Goal: Task Accomplishment & Management: Complete application form

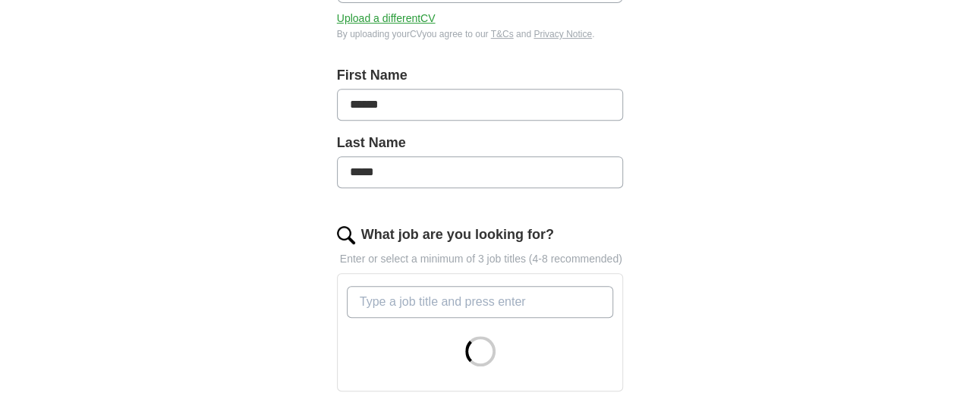
scroll to position [307, 0]
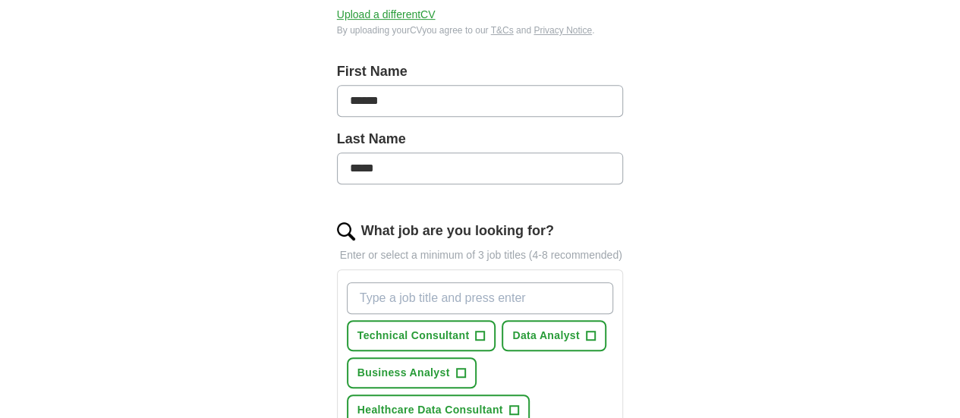
click at [359, 282] on input "What job are you looking for?" at bounding box center [480, 298] width 267 height 32
click at [456, 367] on span "+" at bounding box center [460, 373] width 9 height 12
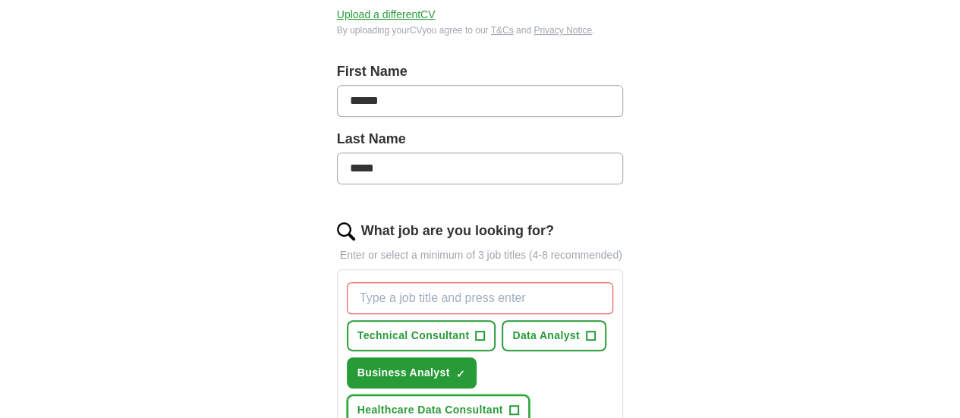
click at [503, 402] on span "Healthcare Data Consultant" at bounding box center [430, 410] width 146 height 16
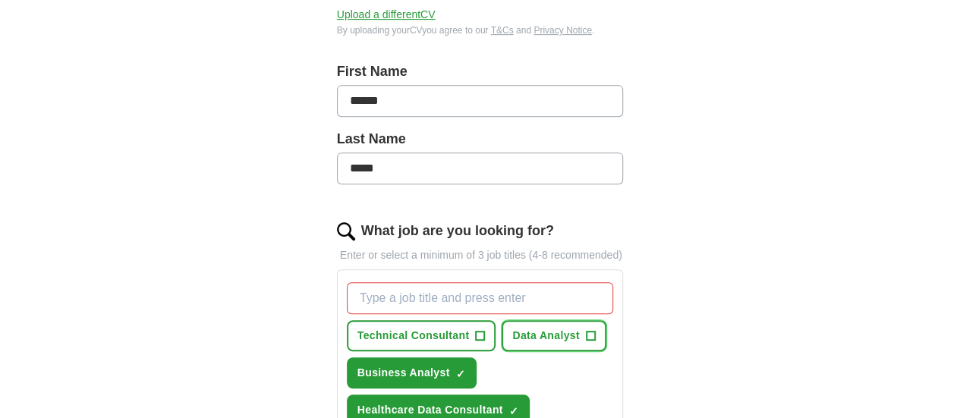
click at [516, 328] on span "Data Analyst" at bounding box center [546, 336] width 68 height 16
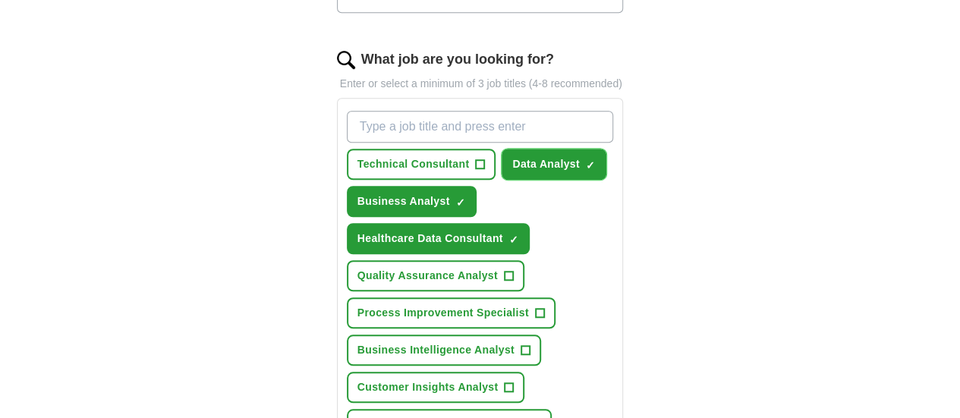
scroll to position [482, 0]
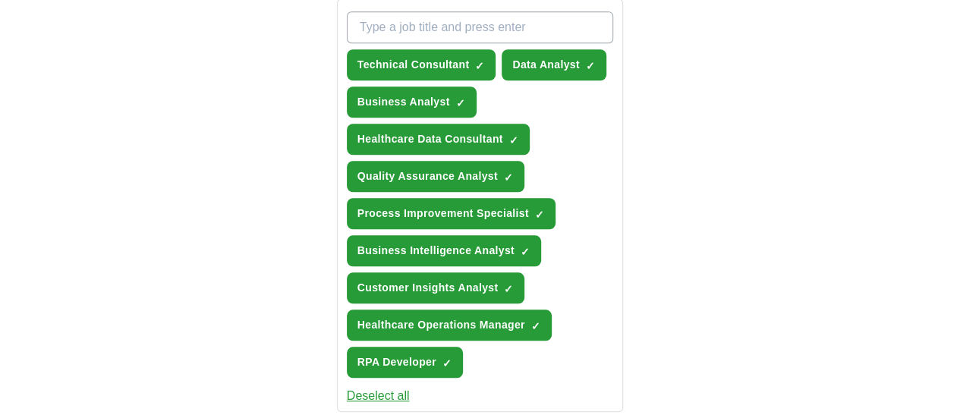
scroll to position [579, 0]
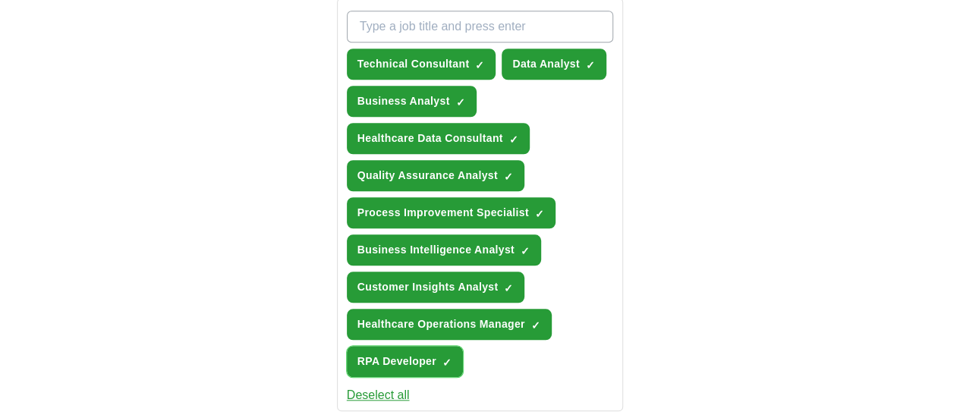
click at [0, 0] on span "×" at bounding box center [0, 0] width 0 height 0
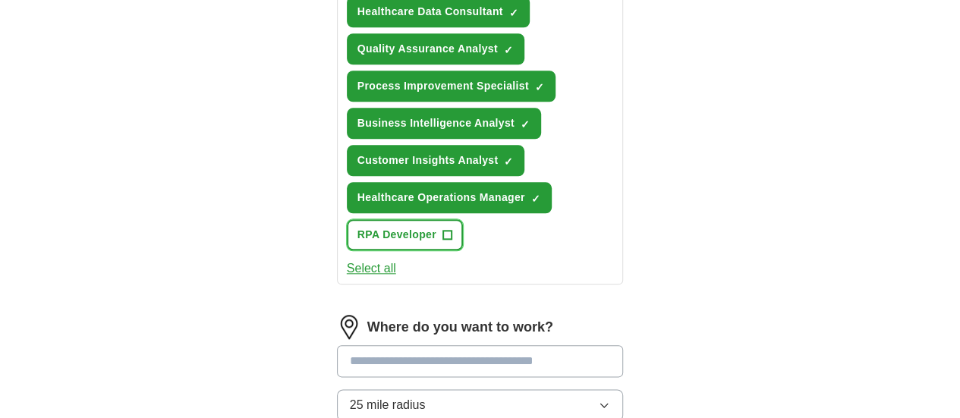
scroll to position [709, 0]
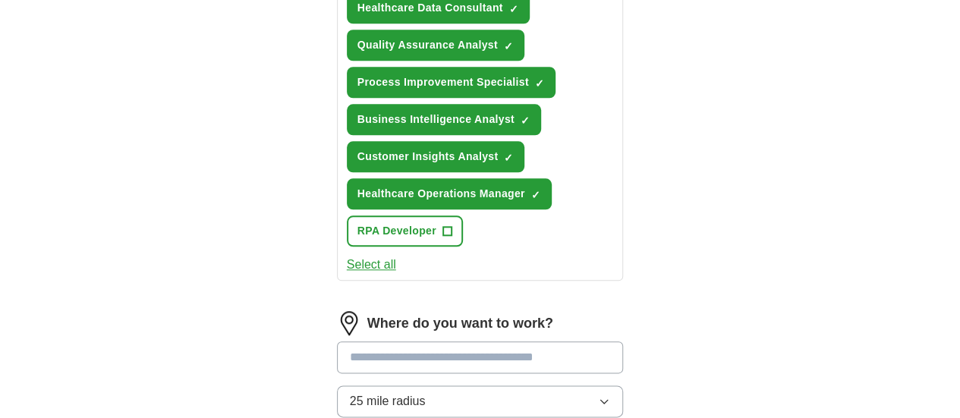
click at [434, 341] on input at bounding box center [480, 357] width 287 height 32
type input "*"
type input "****"
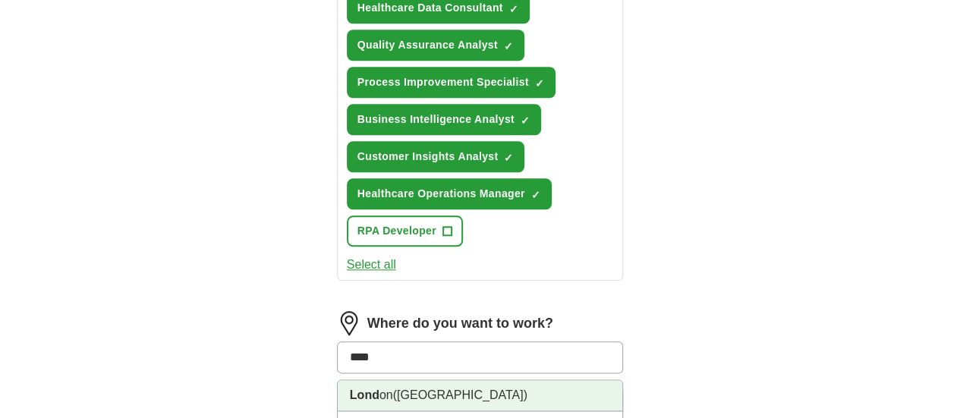
click at [401, 380] on li "Lond on ([GEOGRAPHIC_DATA])" at bounding box center [480, 395] width 285 height 31
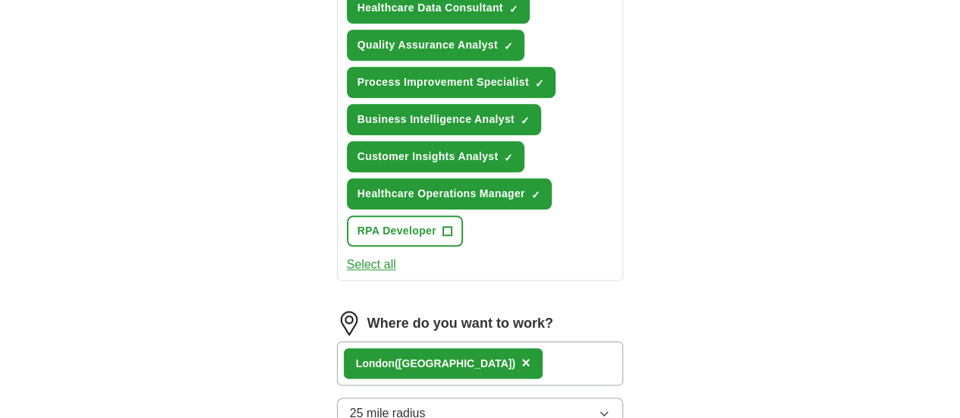
click at [411, 398] on button "25 mile radius" at bounding box center [480, 414] width 287 height 32
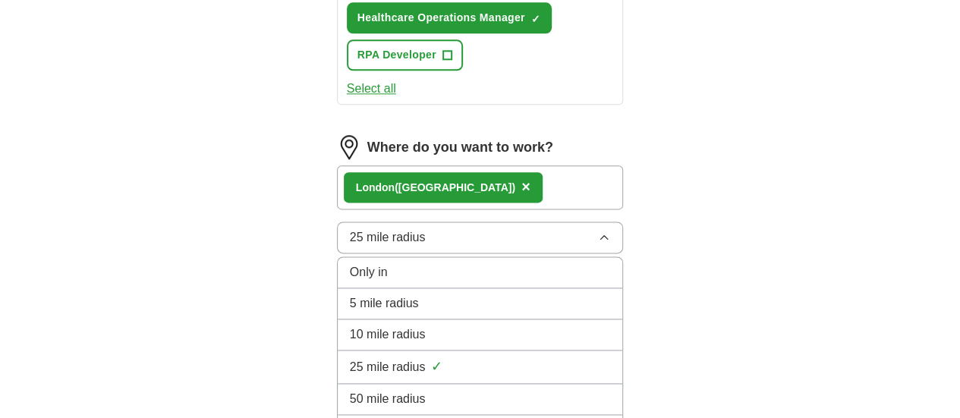
scroll to position [889, 0]
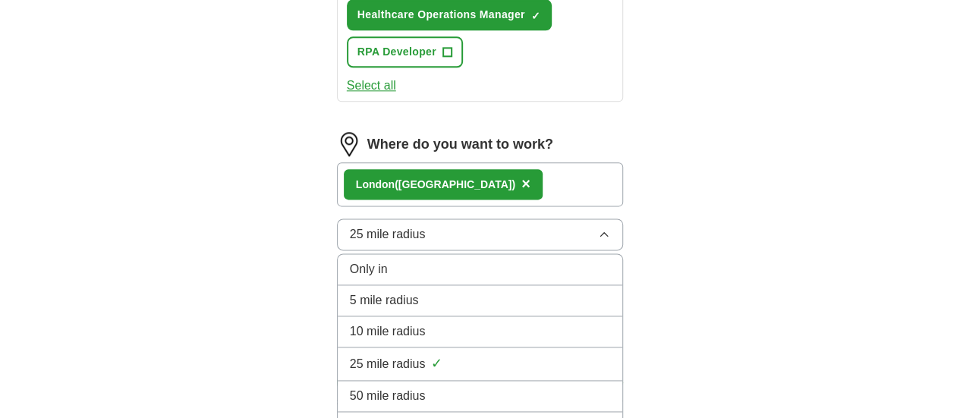
click at [363, 387] on span "50 mile radius" at bounding box center [388, 396] width 76 height 18
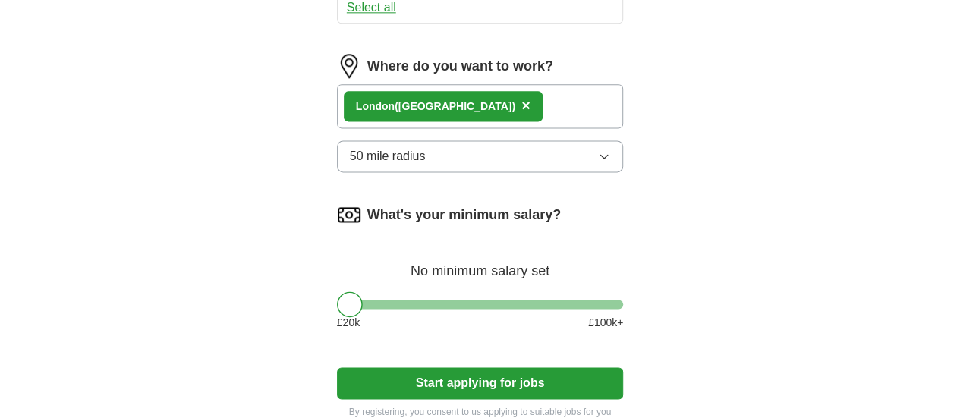
scroll to position [967, 0]
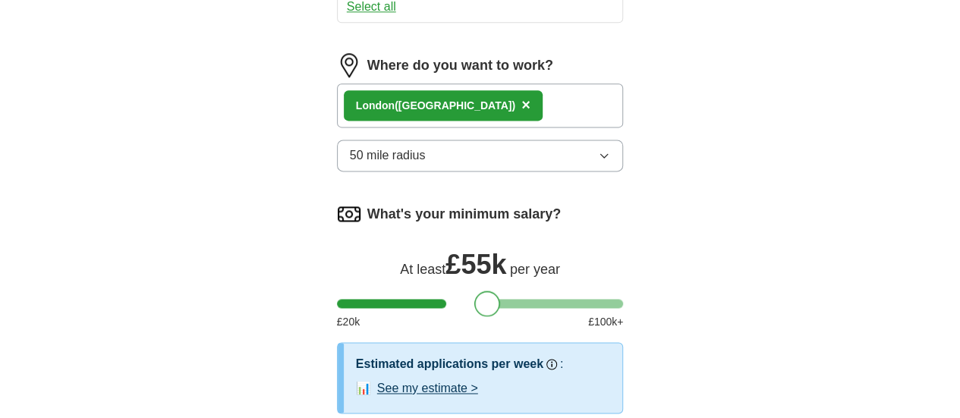
drag, startPoint x: 326, startPoint y: 212, endPoint x: 465, endPoint y: 212, distance: 138.9
click at [474, 291] on div at bounding box center [487, 304] width 26 height 26
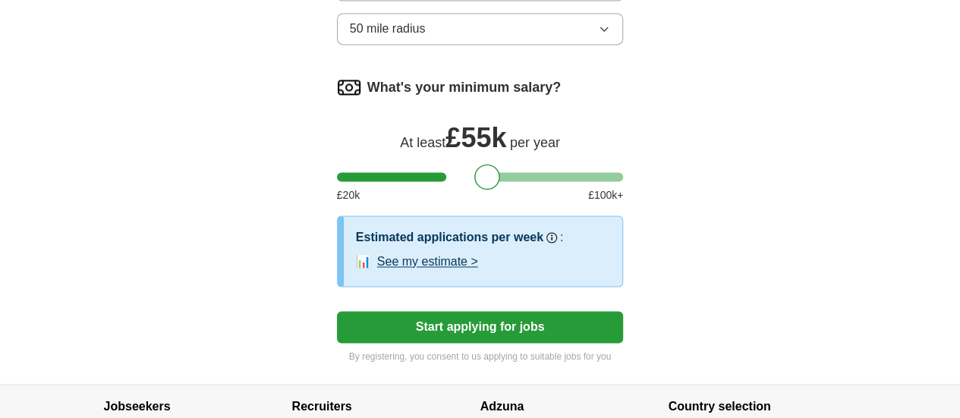
scroll to position [1096, 0]
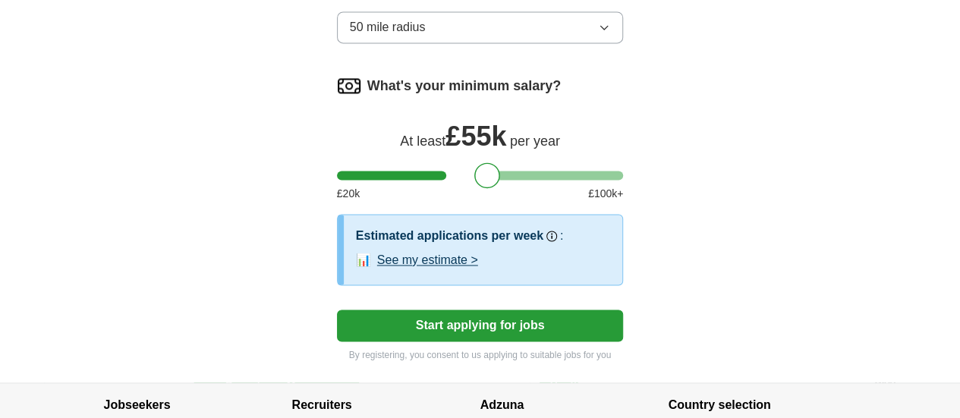
click at [398, 251] on button "See my estimate >" at bounding box center [427, 260] width 101 height 18
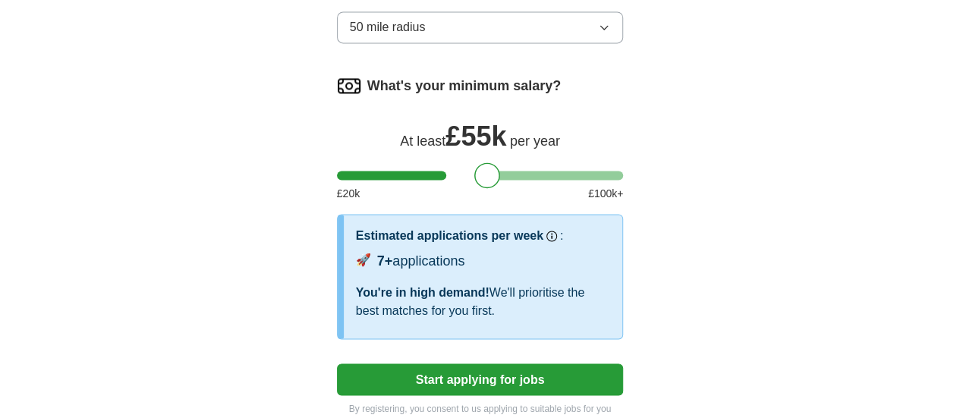
click at [455, 363] on button "Start applying for jobs" at bounding box center [480, 379] width 287 height 32
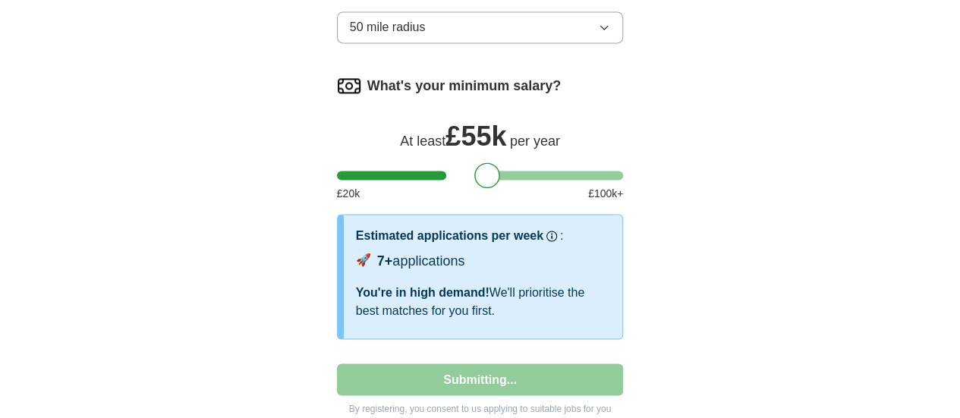
select select "**"
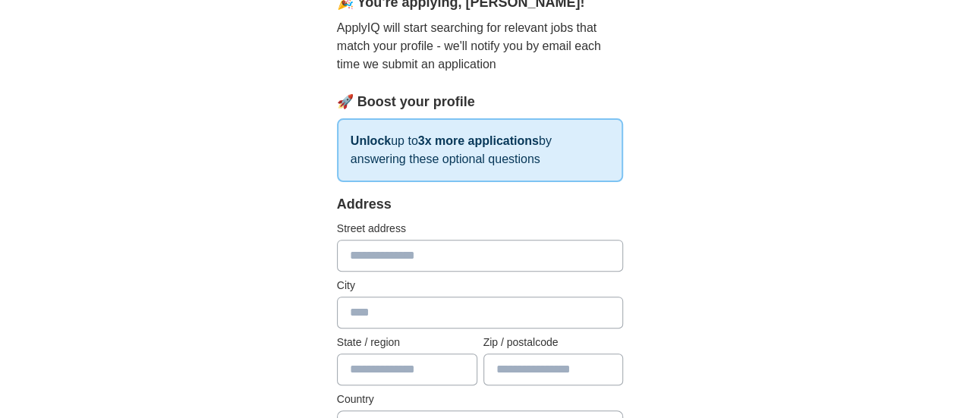
scroll to position [121, 0]
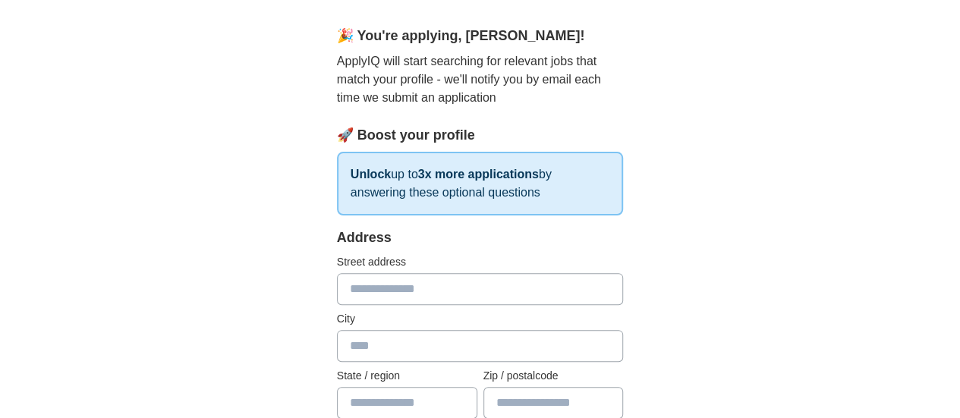
click at [375, 285] on input "text" at bounding box center [480, 289] width 287 height 32
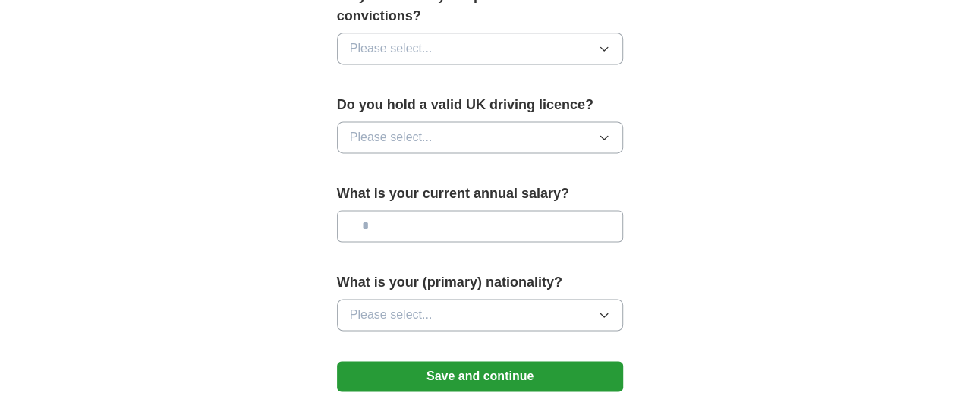
scroll to position [1170, 0]
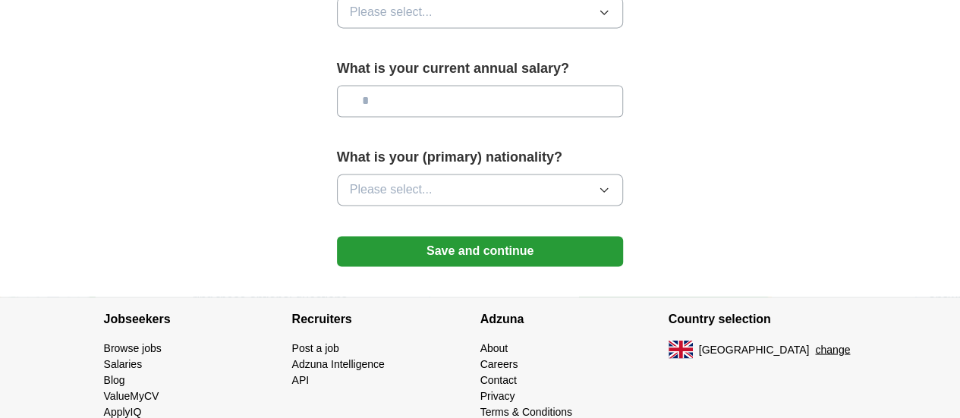
click at [447, 236] on button "Save and continue" at bounding box center [480, 251] width 287 height 30
